Goal: Book appointment/travel/reservation

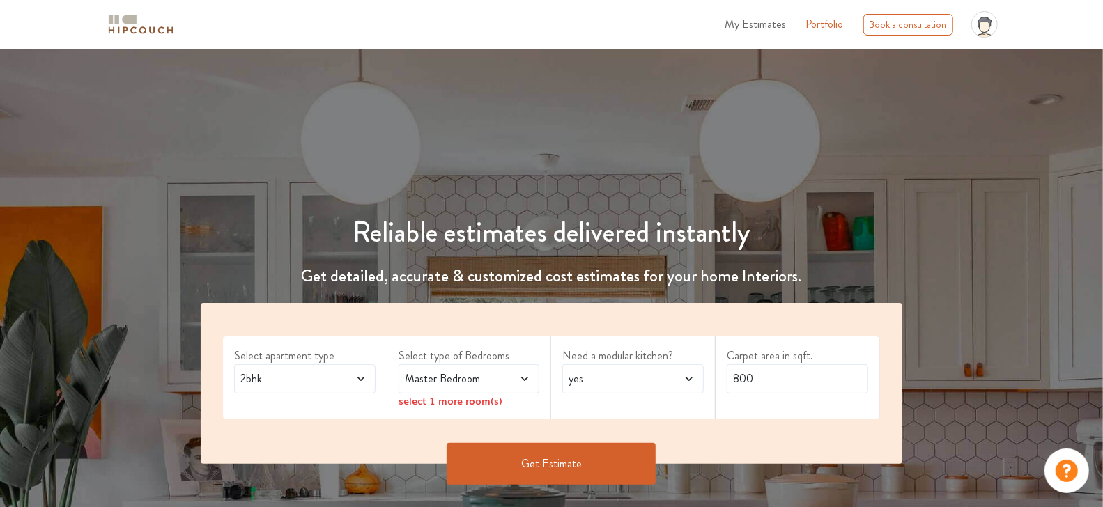
click at [979, 38] on div "profile pic" at bounding box center [984, 25] width 38 height 38
click at [953, 54] on link "Logout" at bounding box center [947, 61] width 110 height 20
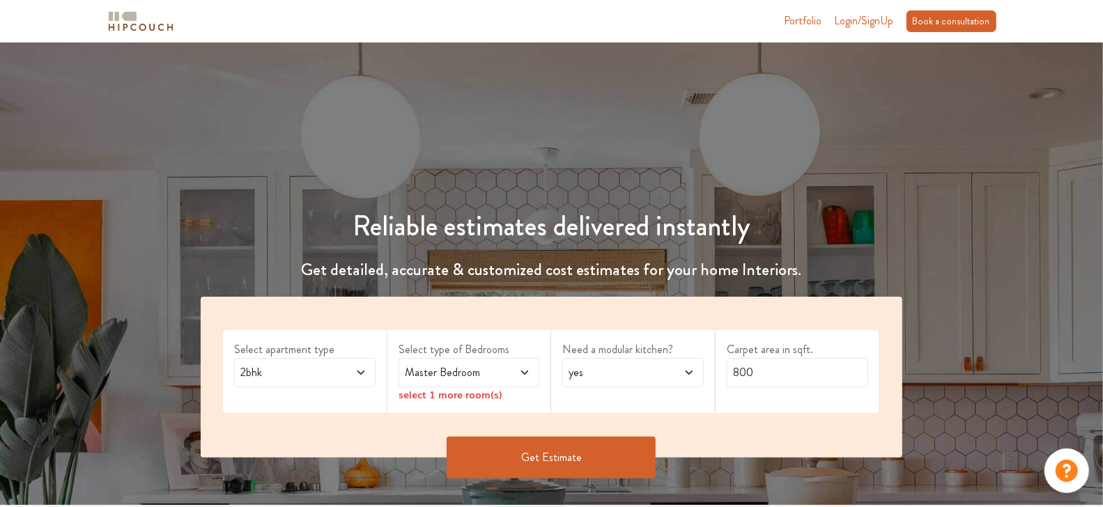
click at [926, 16] on div "Book a consultation" at bounding box center [951, 21] width 90 height 22
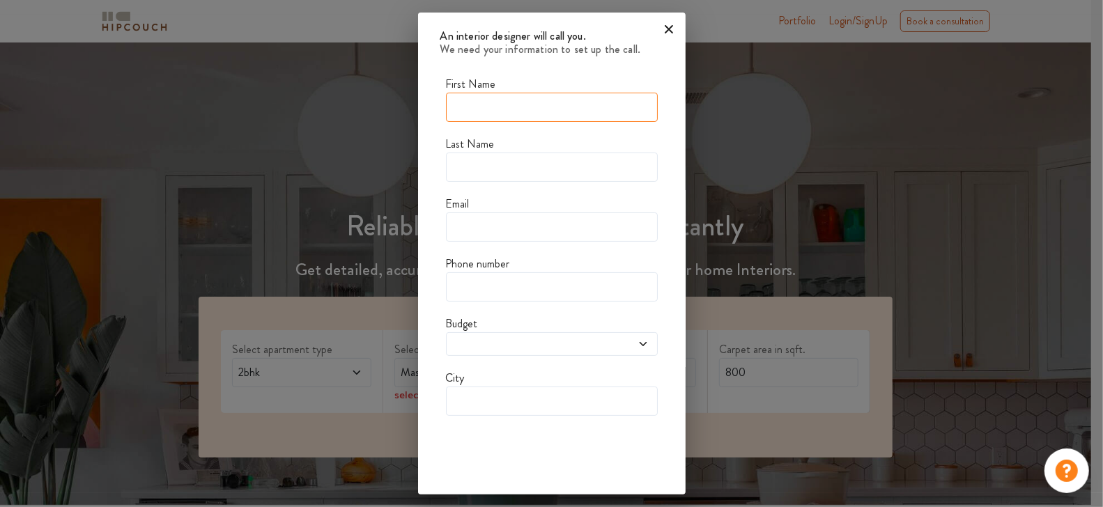
click at [476, 114] on input "text" at bounding box center [552, 107] width 212 height 29
type input "ph"
click at [465, 173] on input "text" at bounding box center [552, 167] width 212 height 29
type input "test"
click at [456, 230] on input "text" at bounding box center [552, 226] width 212 height 29
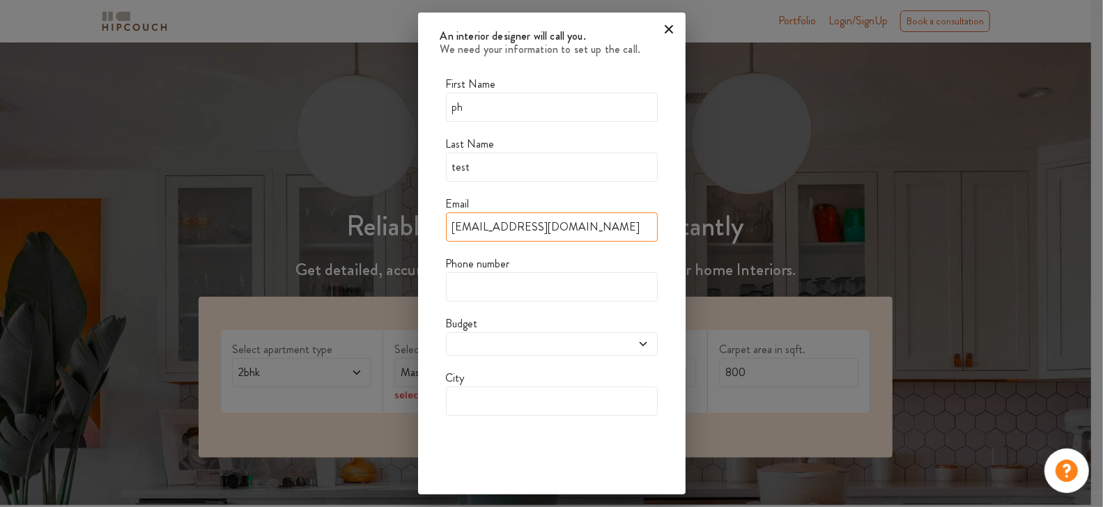
type input "[EMAIL_ADDRESS][DOMAIN_NAME]"
click at [449, 291] on input "text" at bounding box center [552, 286] width 212 height 29
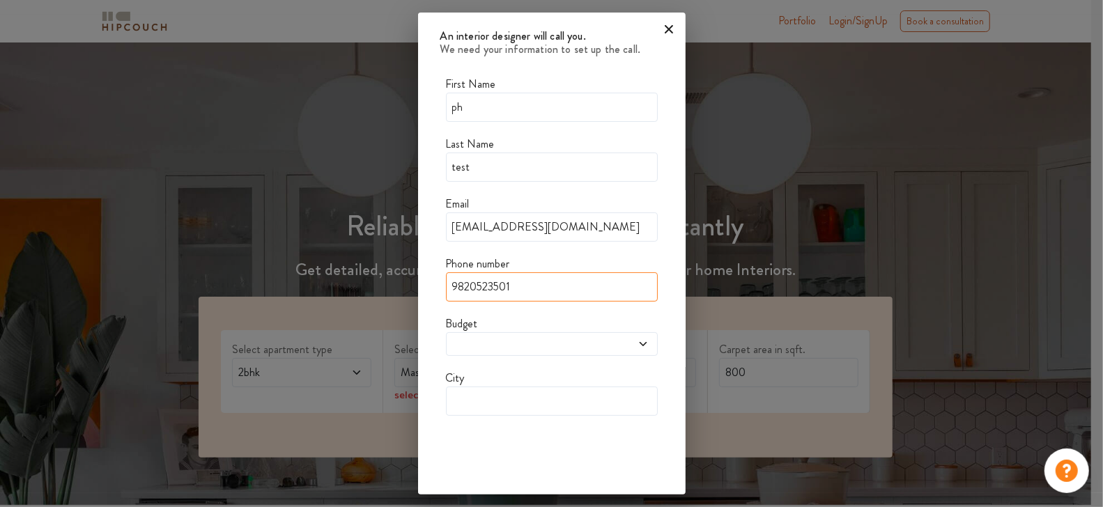
type input "9820523501"
click at [449, 342] on span at bounding box center [524, 344] width 150 height 11
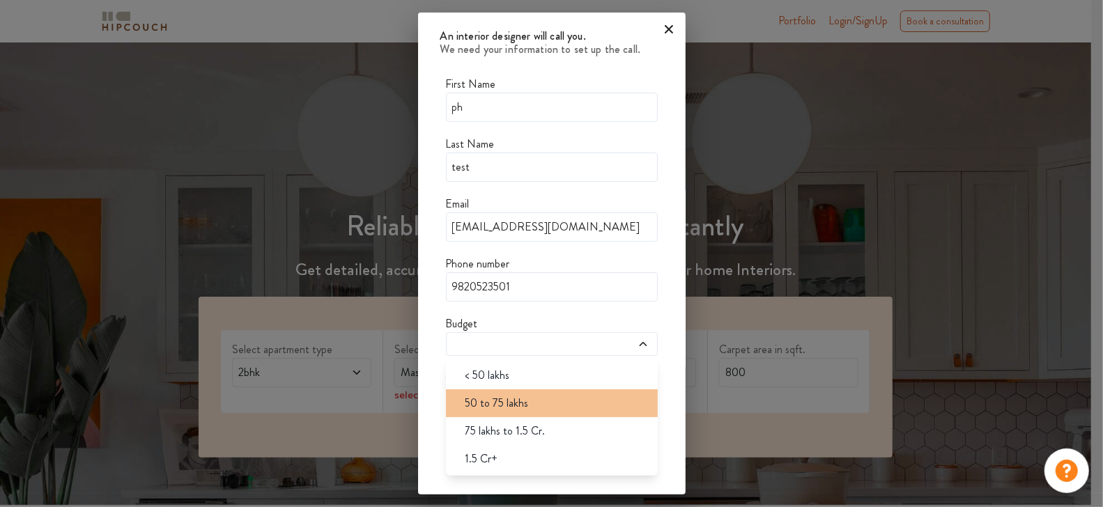
click at [486, 401] on span "50 to 75 lakhs" at bounding box center [496, 403] width 63 height 17
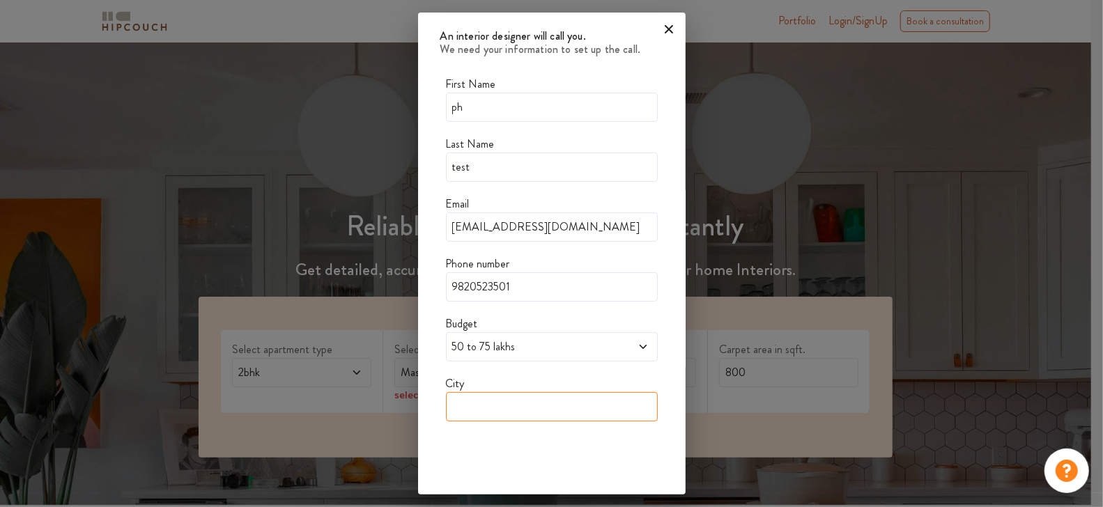
click at [486, 401] on input "text" at bounding box center [552, 406] width 212 height 29
type input "[GEOGRAPHIC_DATA]"
click at [536, 359] on div "First Name ph Last Name test Email [EMAIL_ADDRESS][DOMAIN_NAME] Phone number 98…" at bounding box center [552, 304] width 212 height 456
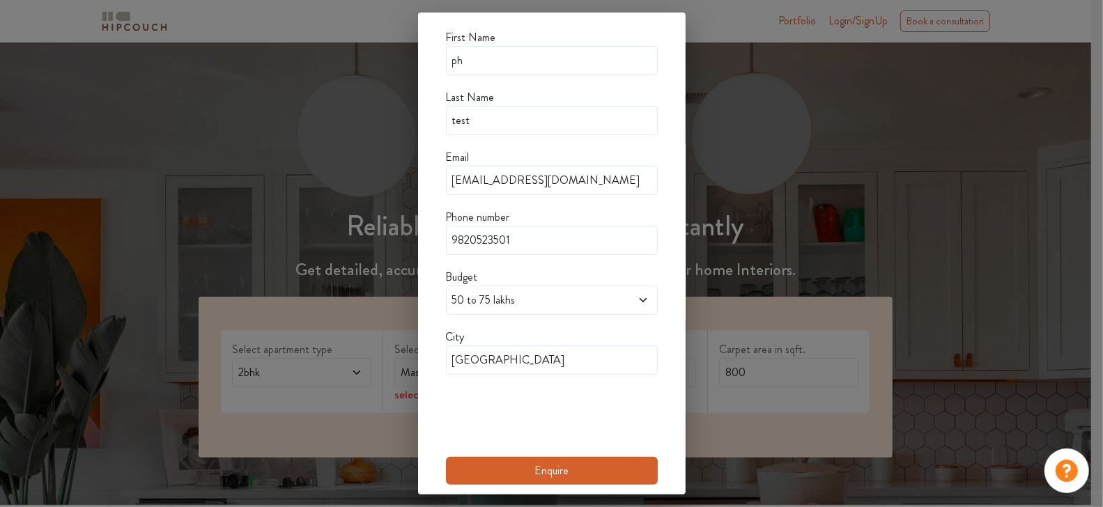
scroll to position [50, 0]
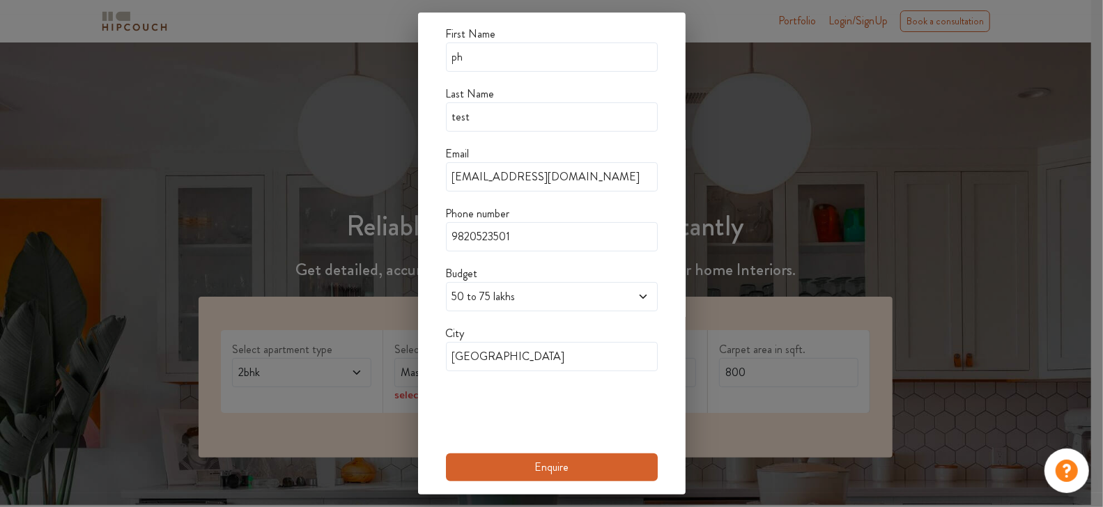
click at [534, 464] on button "Enquire" at bounding box center [552, 467] width 212 height 28
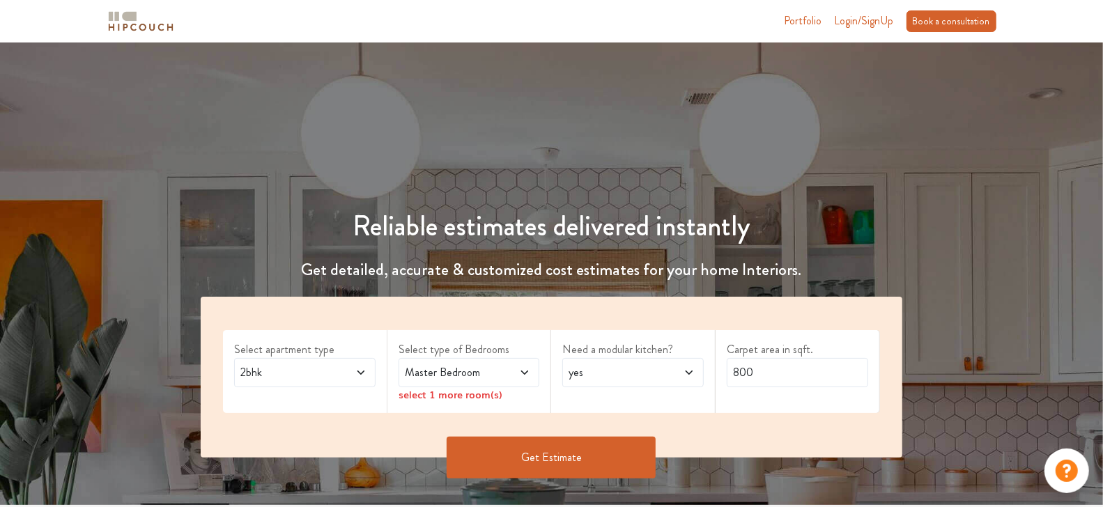
click at [941, 24] on div "Book a consultation" at bounding box center [951, 21] width 90 height 22
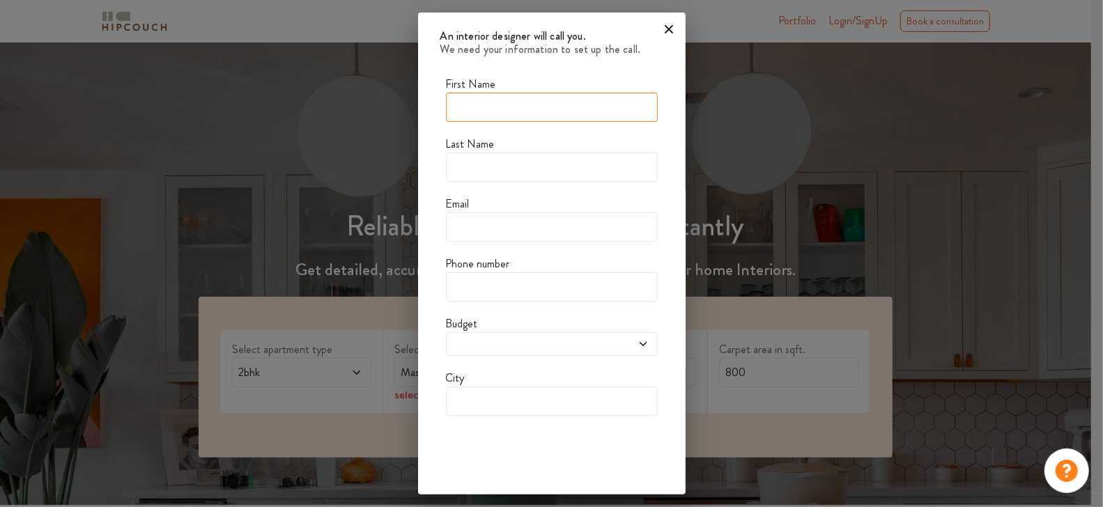
click at [527, 111] on input "text" at bounding box center [552, 107] width 212 height 29
click at [501, 88] on div "First Name" at bounding box center [552, 99] width 212 height 46
click at [494, 109] on input "text" at bounding box center [552, 107] width 212 height 29
type input "neha"
click at [476, 171] on input "text" at bounding box center [552, 167] width 212 height 29
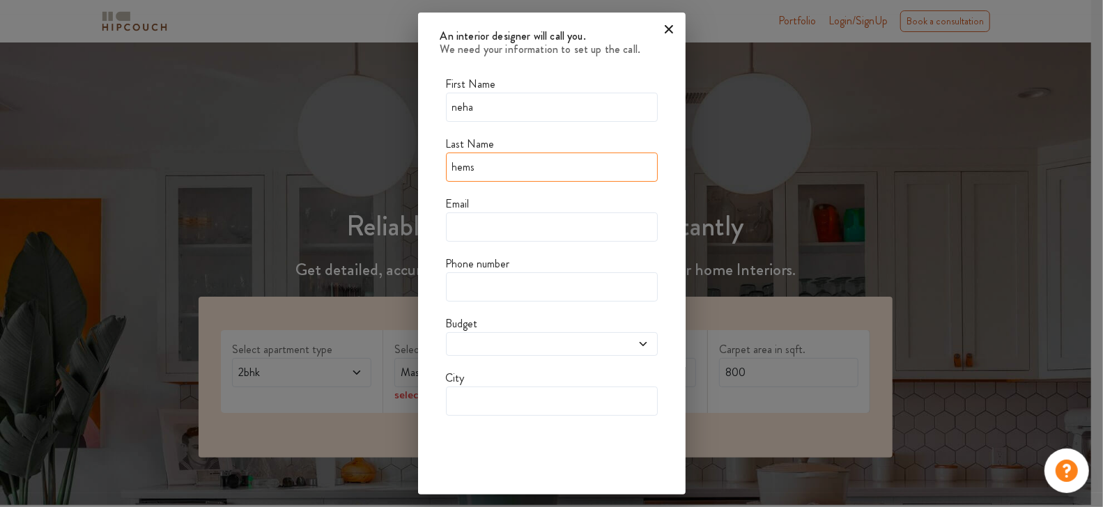
type input "hems"
click at [473, 224] on input "text" at bounding box center [552, 226] width 212 height 29
type input "m"
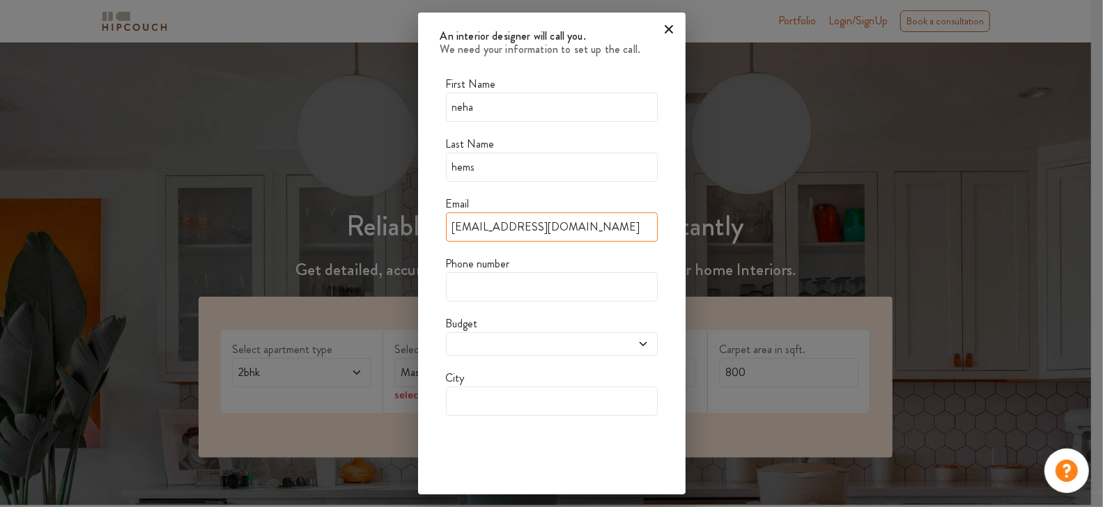
type input "[EMAIL_ADDRESS][DOMAIN_NAME]"
click at [458, 292] on input "text" at bounding box center [552, 286] width 212 height 29
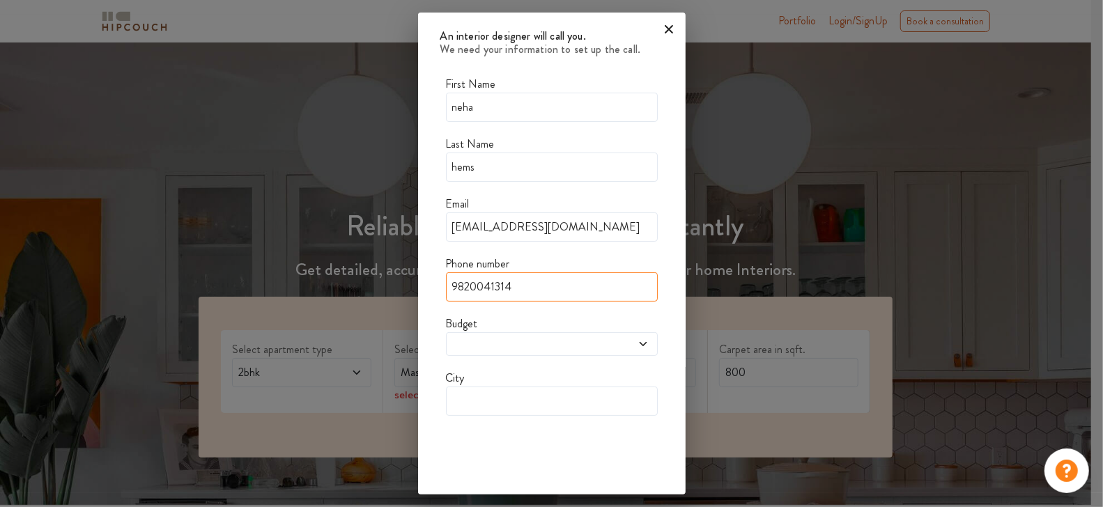
type input "9820041314"
click at [465, 348] on div at bounding box center [552, 344] width 212 height 24
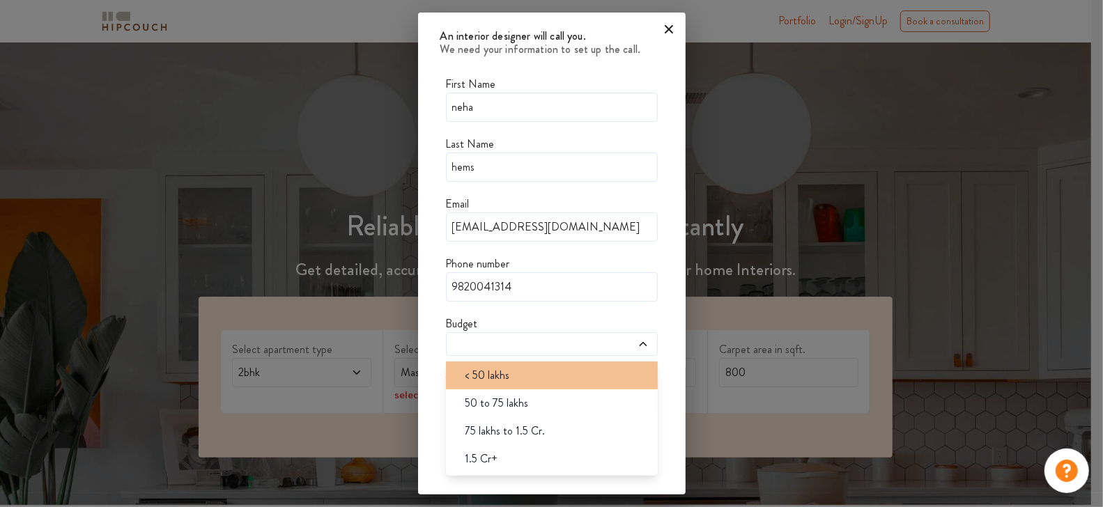
click at [475, 368] on span "< 50 lakhs" at bounding box center [487, 375] width 45 height 17
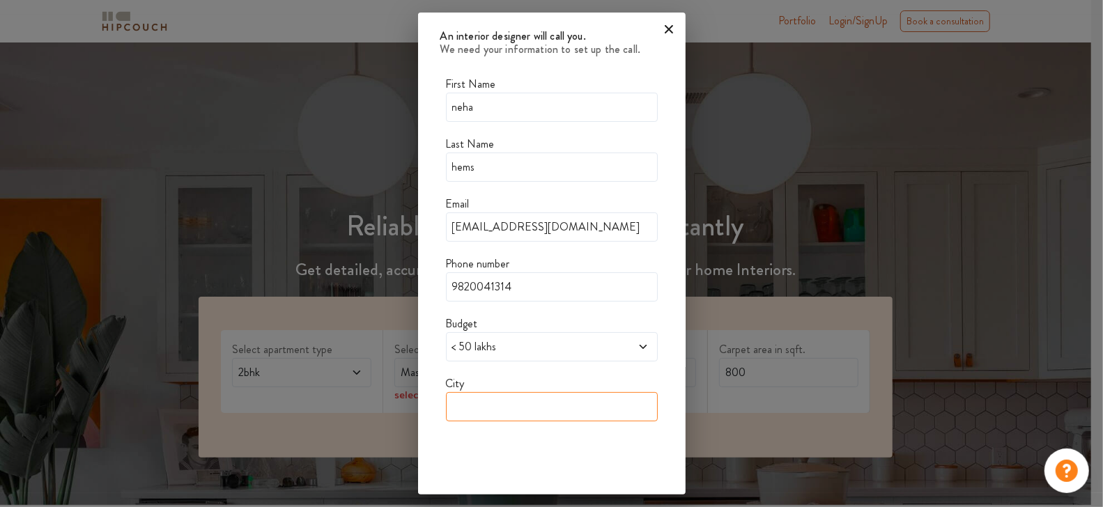
click at [488, 402] on input "text" at bounding box center [552, 406] width 212 height 29
type input "[GEOGRAPHIC_DATA]"
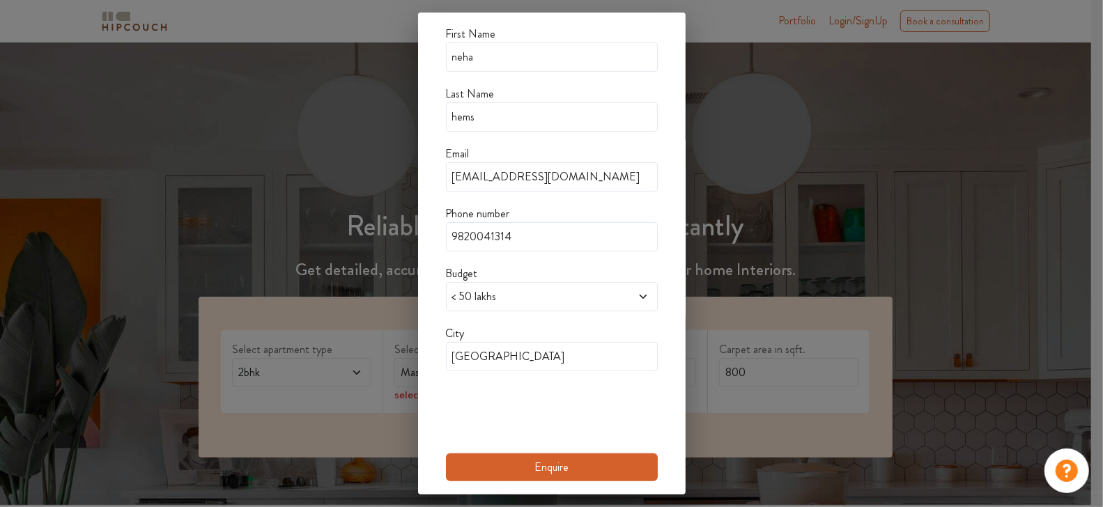
click at [541, 463] on button "Enquire" at bounding box center [552, 467] width 212 height 28
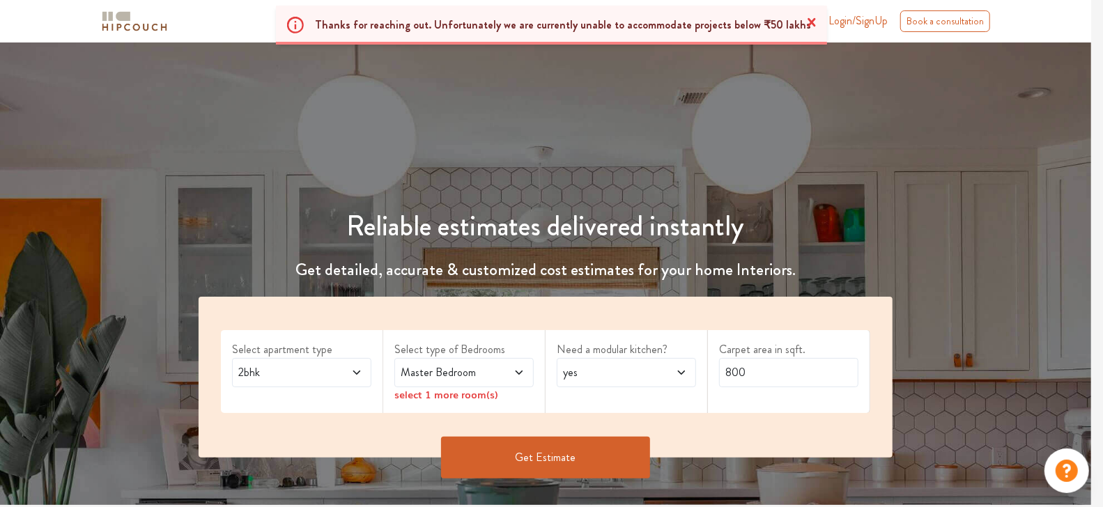
scroll to position [44, 0]
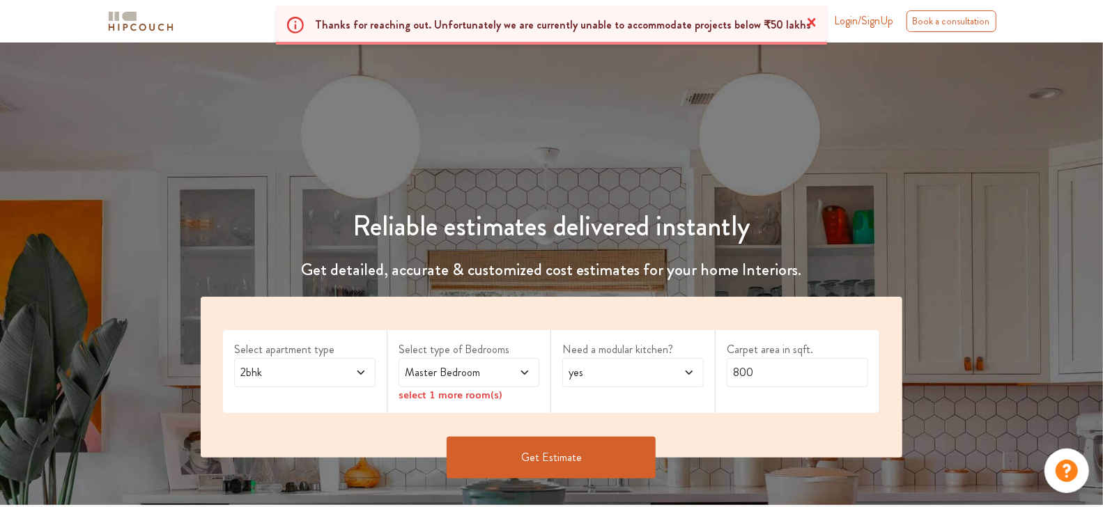
click at [812, 21] on icon at bounding box center [812, 22] width 8 height 8
